Goal: Information Seeking & Learning: Learn about a topic

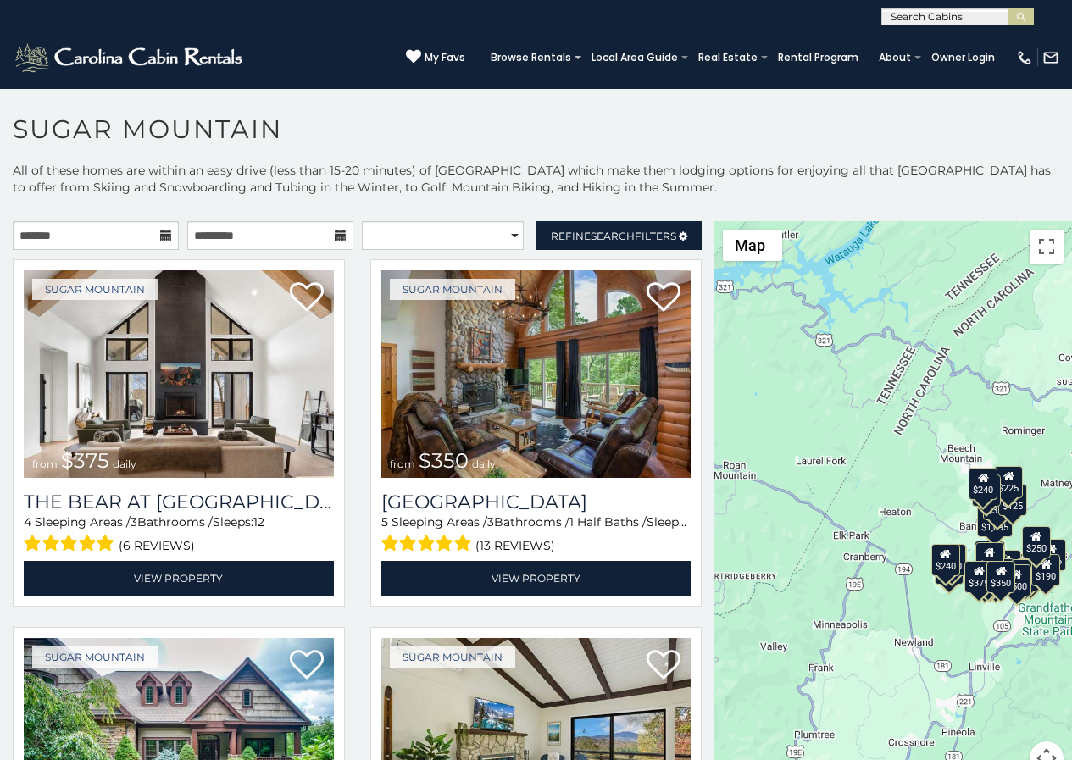
scroll to position [52, 0]
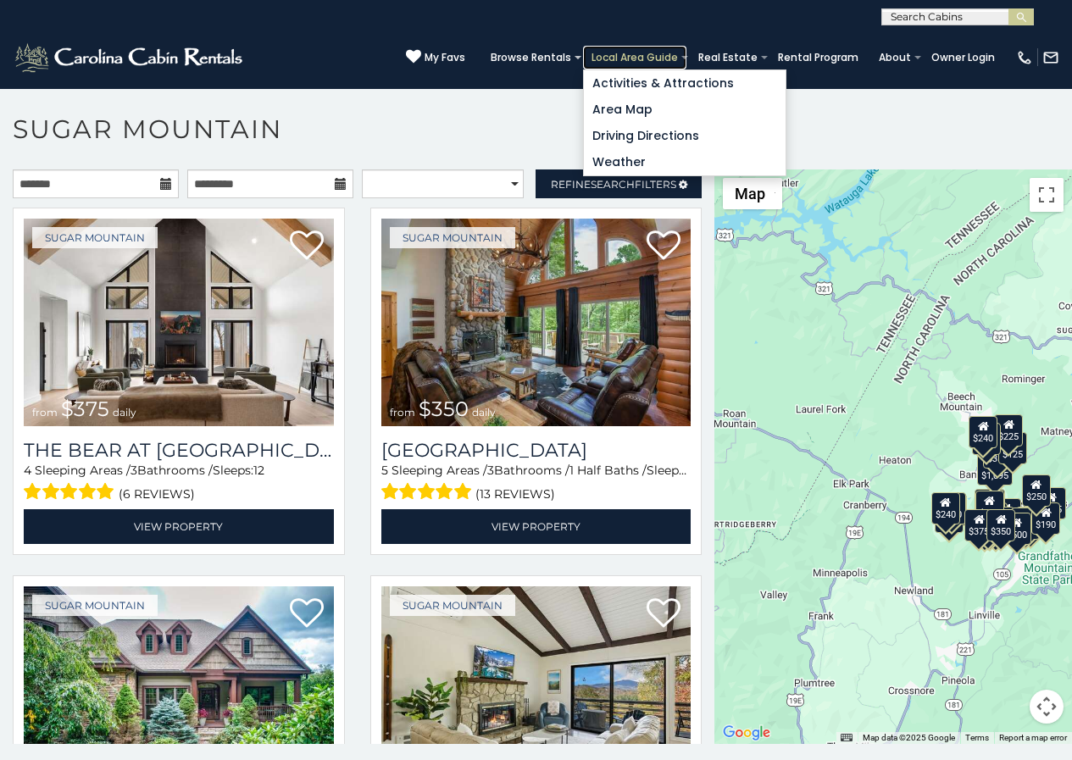
click at [662, 50] on link "Local Area Guide" at bounding box center [634, 58] width 103 height 24
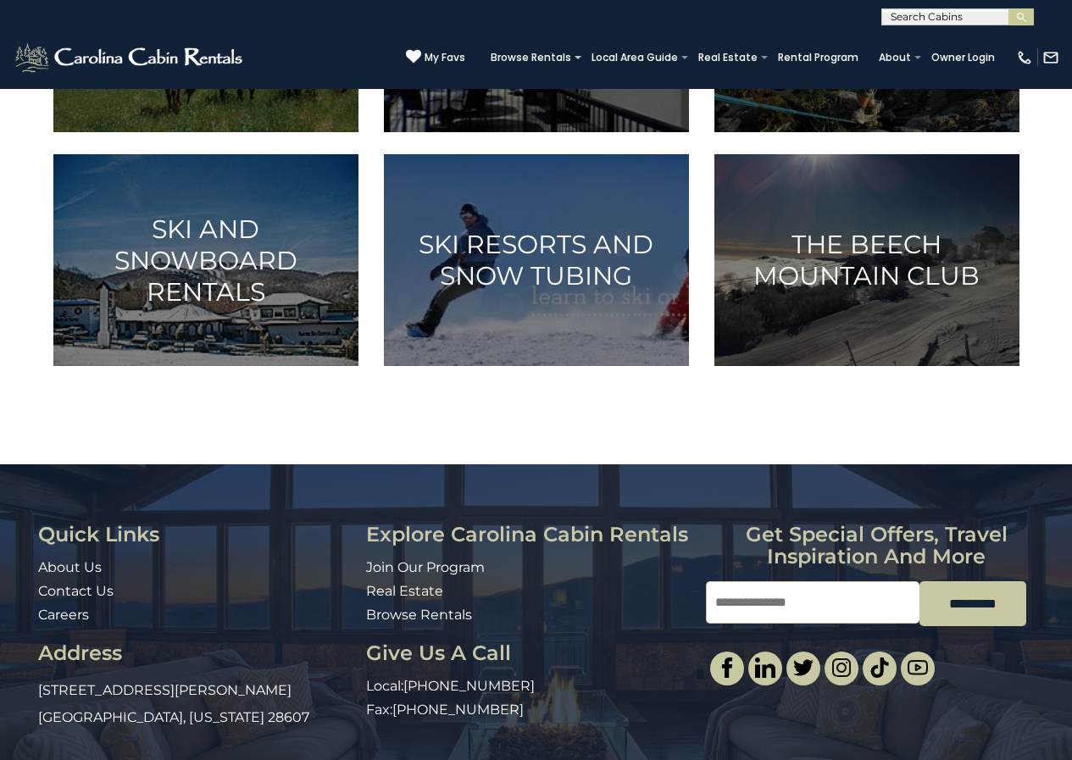
scroll to position [841, 0]
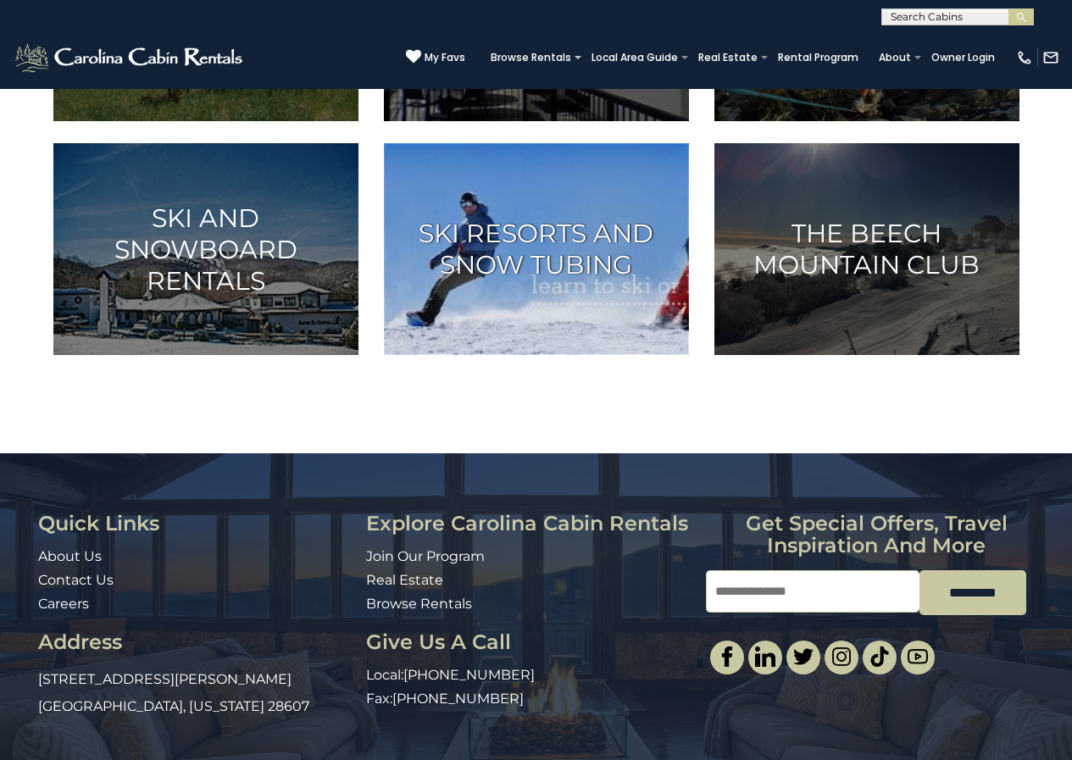
click at [553, 355] on img at bounding box center [536, 249] width 305 height 212
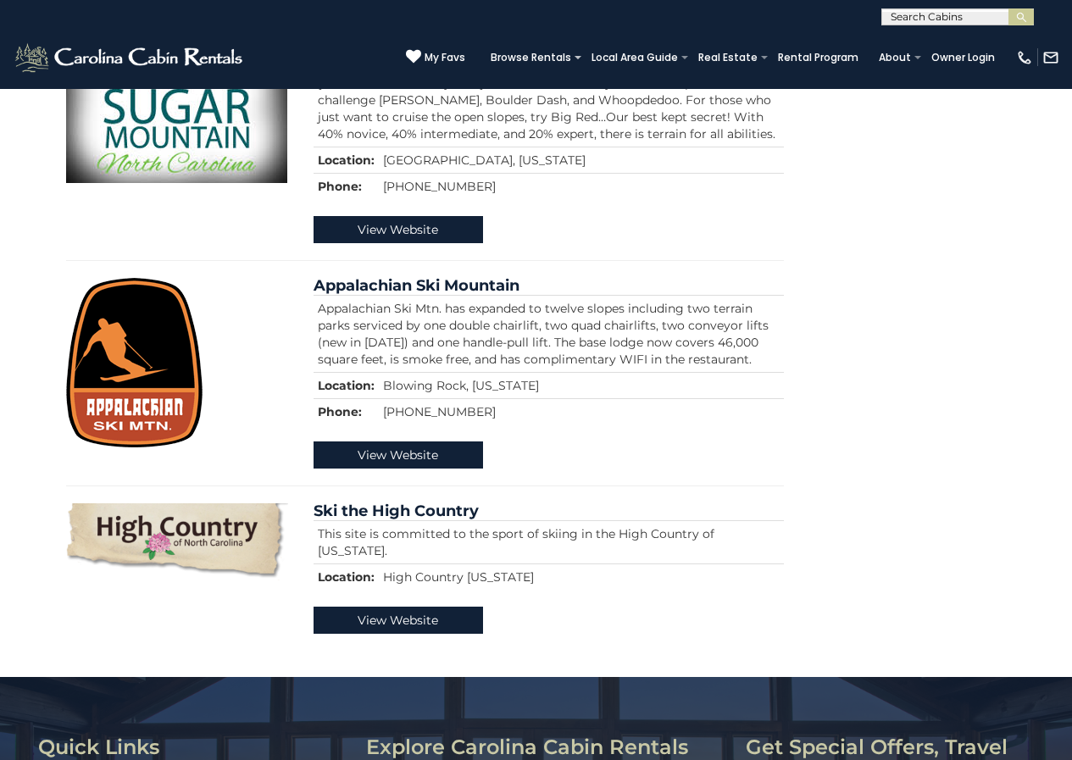
scroll to position [989, 0]
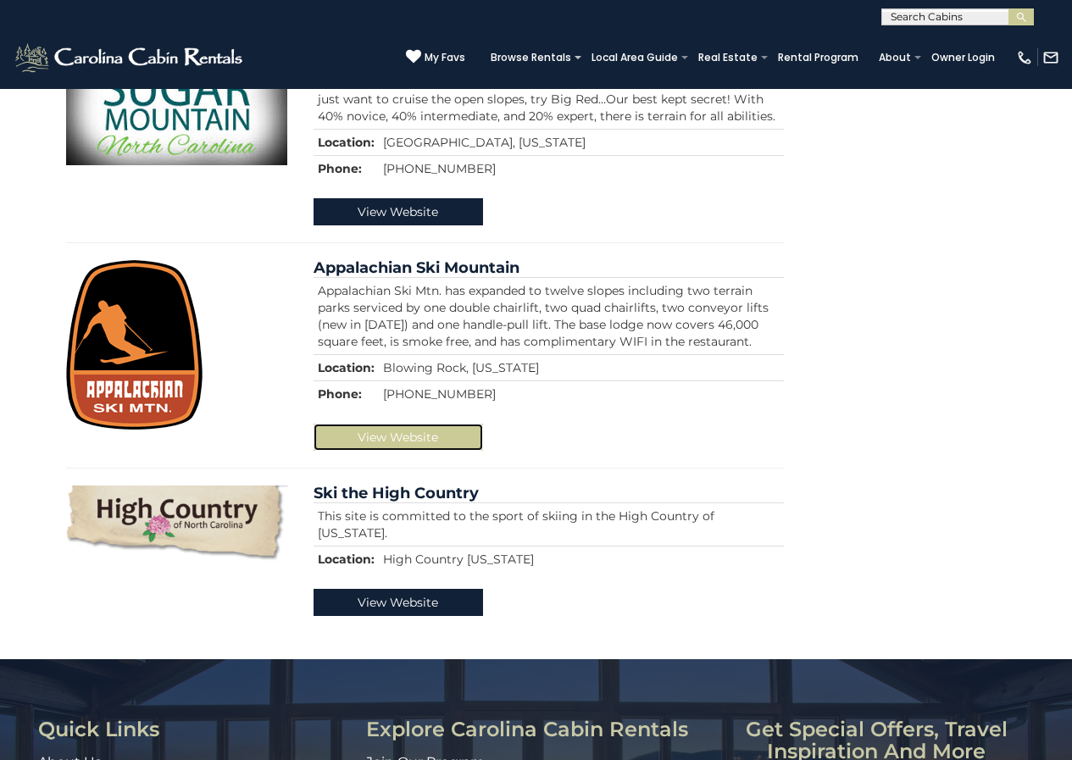
click at [368, 451] on link "View Website" at bounding box center [399, 437] width 170 height 27
